Goal: Obtain resource: Obtain resource

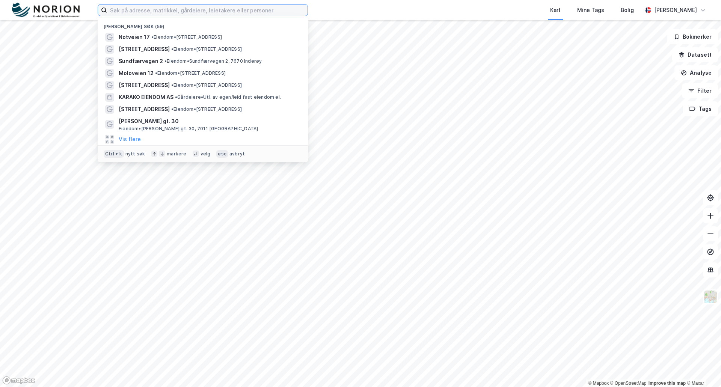
click at [129, 10] on input at bounding box center [207, 10] width 201 height 11
paste input "Sundfærvegen 2"
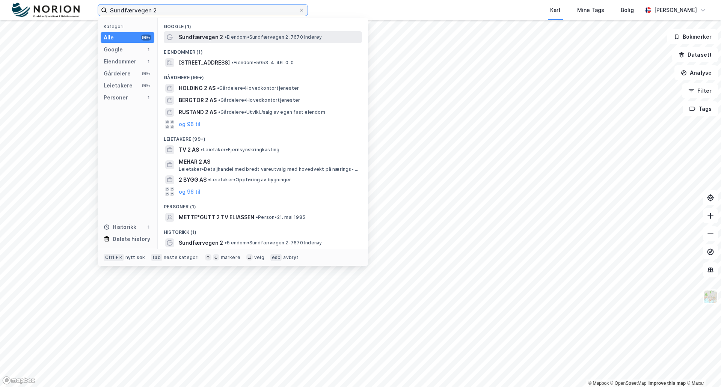
type input "Sundfærvegen 2"
click at [250, 35] on span "• Eiendom • [STREET_ADDRESS]" at bounding box center [273, 37] width 97 height 6
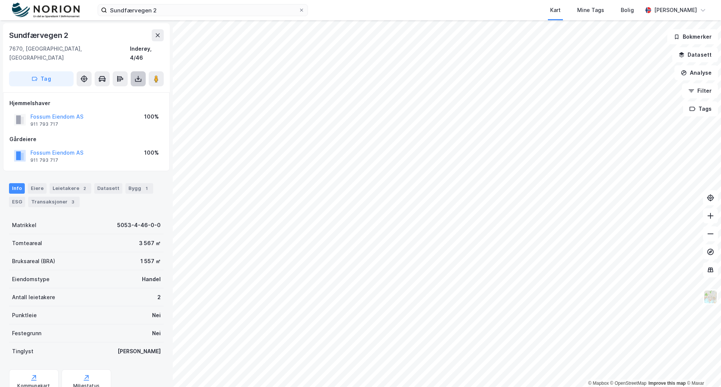
click at [139, 75] on icon at bounding box center [138, 79] width 8 height 8
click at [107, 91] on div "Last ned grunnbok" at bounding box center [101, 94] width 44 height 6
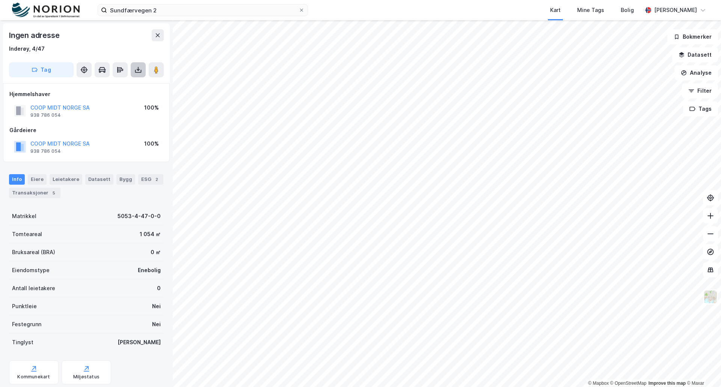
click at [134, 67] on icon at bounding box center [138, 70] width 8 height 8
click at [107, 84] on div "Last ned grunnbok" at bounding box center [101, 85] width 44 height 6
